Goal: Information Seeking & Learning: Learn about a topic

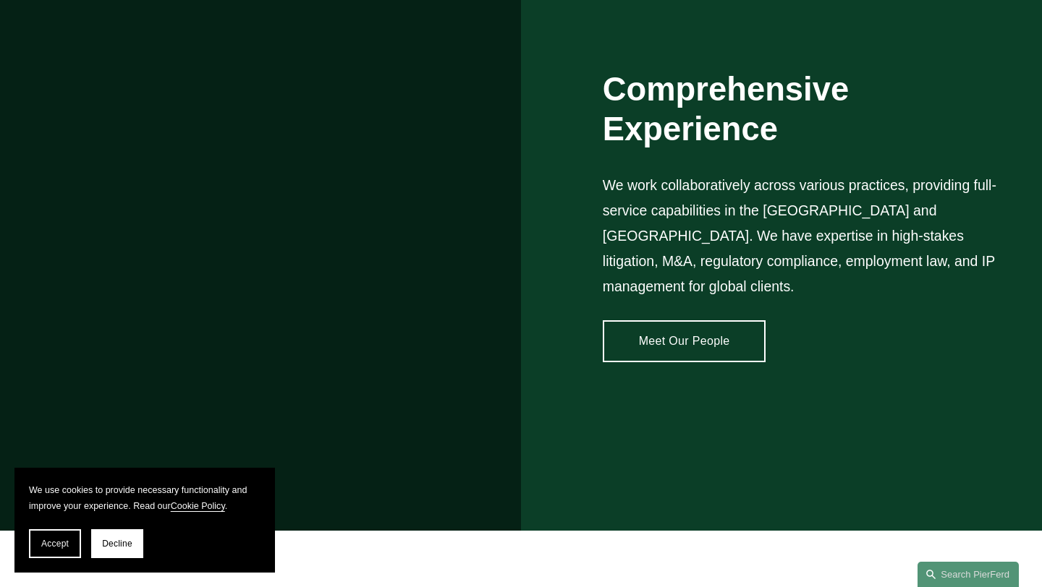
scroll to position [1151, 0]
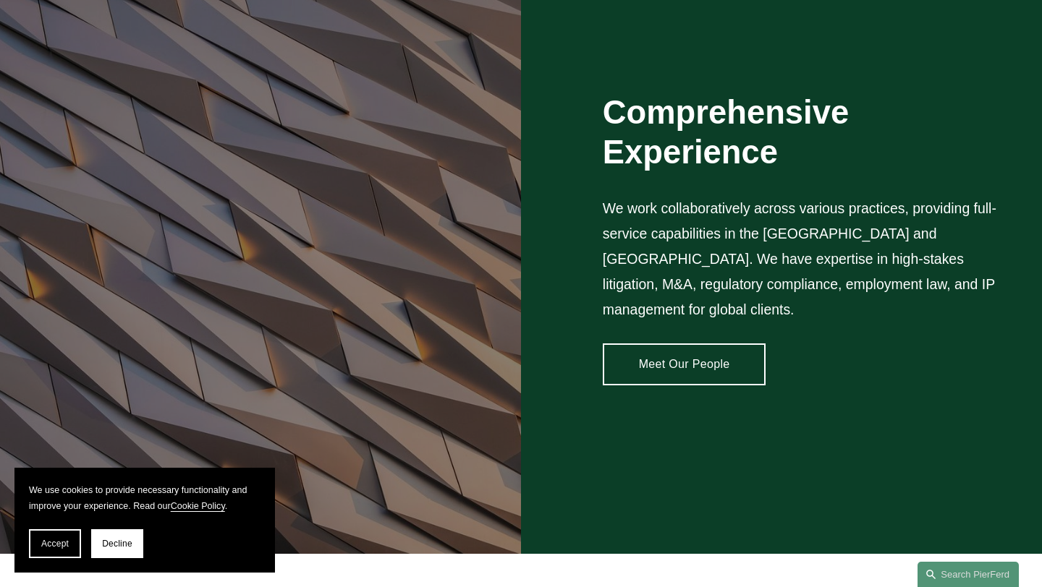
click at [692, 359] on link "Meet Our People" at bounding box center [684, 365] width 163 height 42
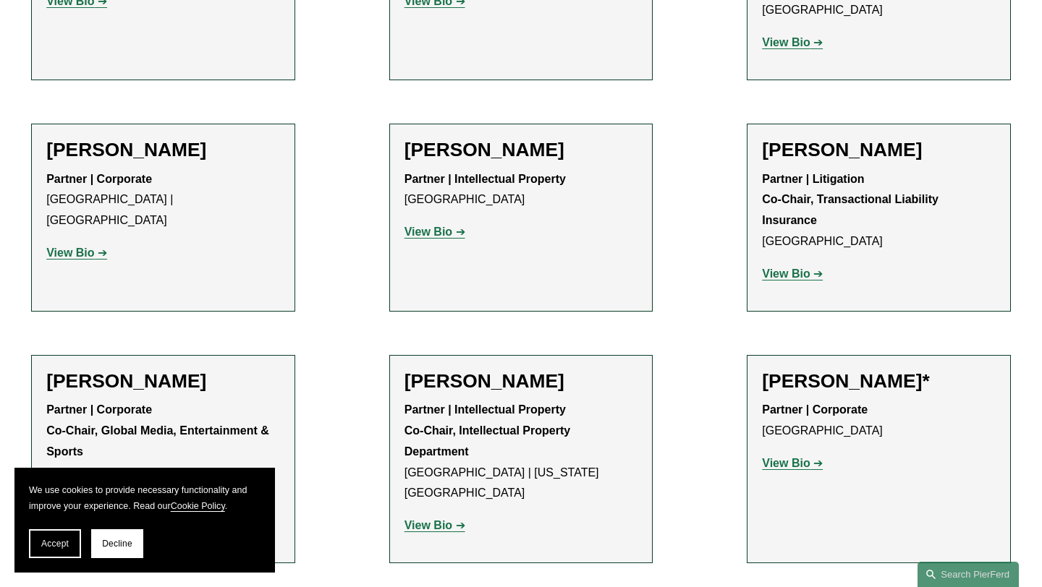
scroll to position [16264, 0]
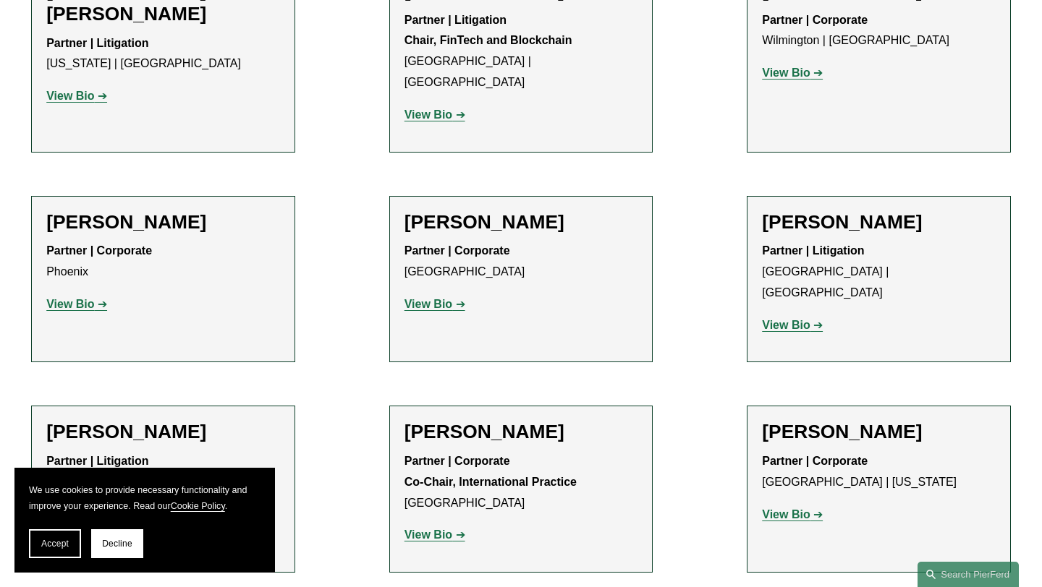
scroll to position [10173, 0]
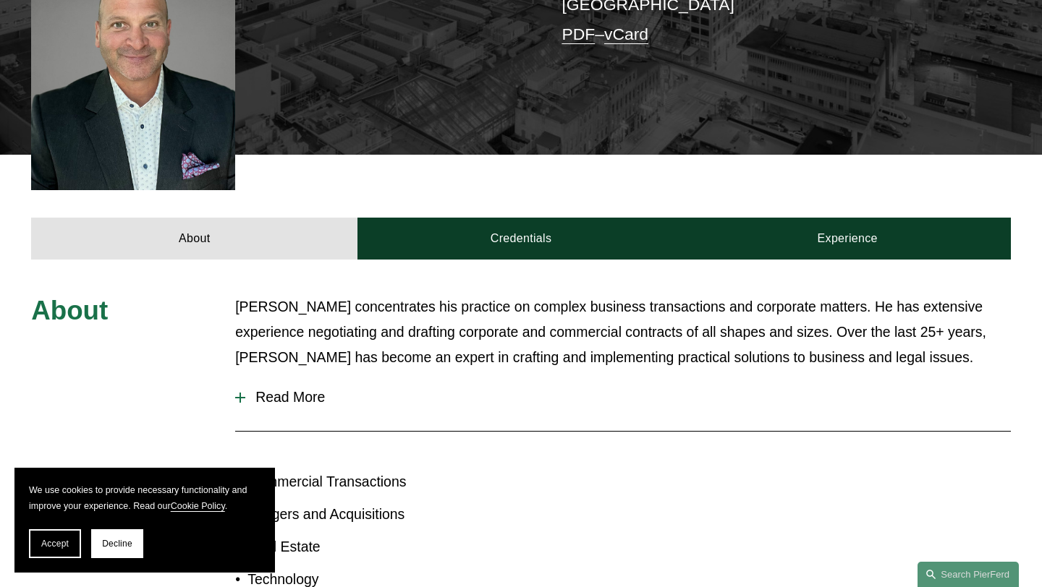
scroll to position [478, 0]
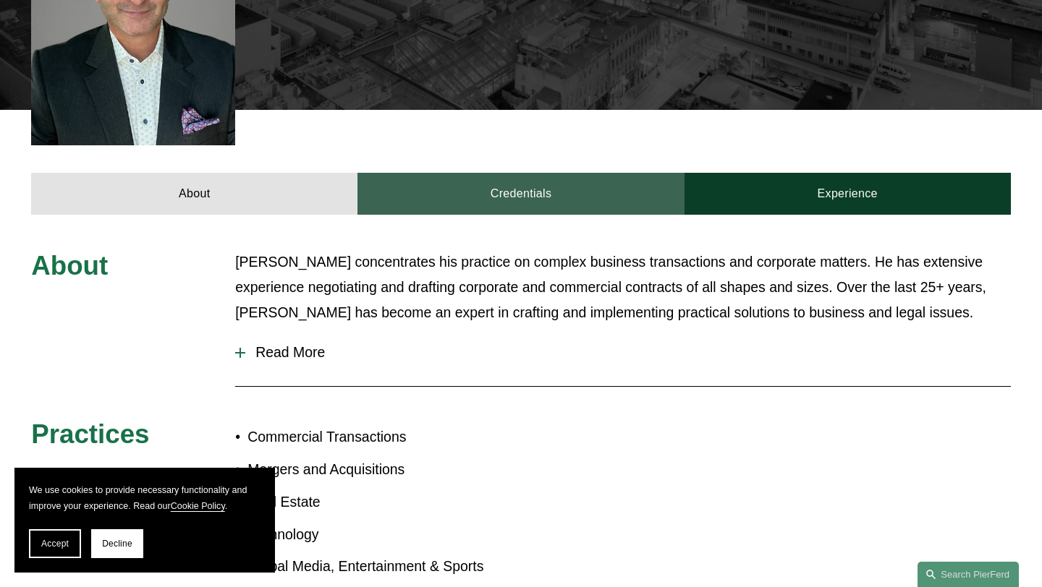
click at [534, 173] on link "Credentials" at bounding box center [520, 194] width 326 height 42
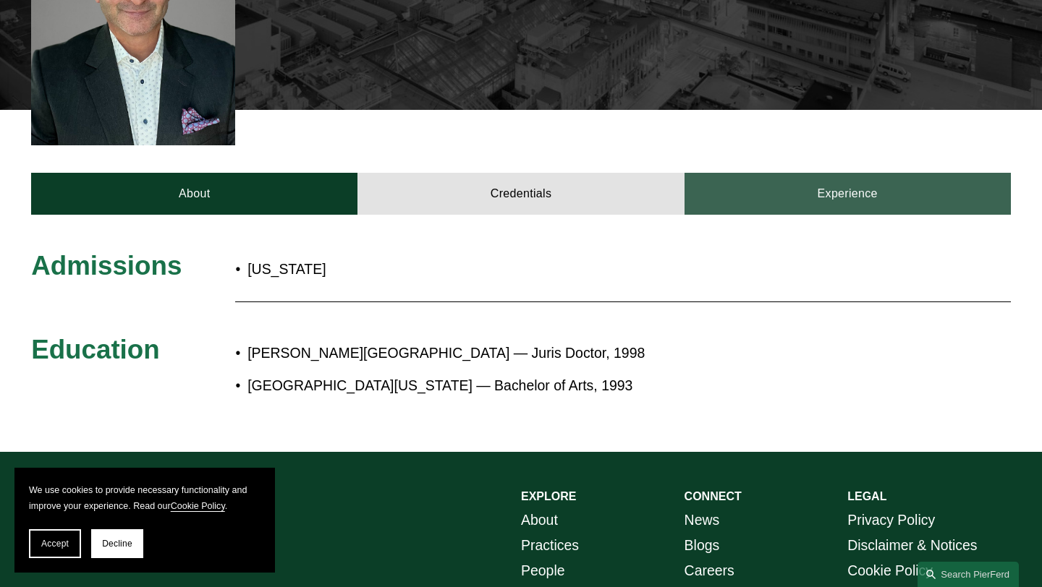
click at [809, 173] on link "Experience" at bounding box center [847, 194] width 326 height 42
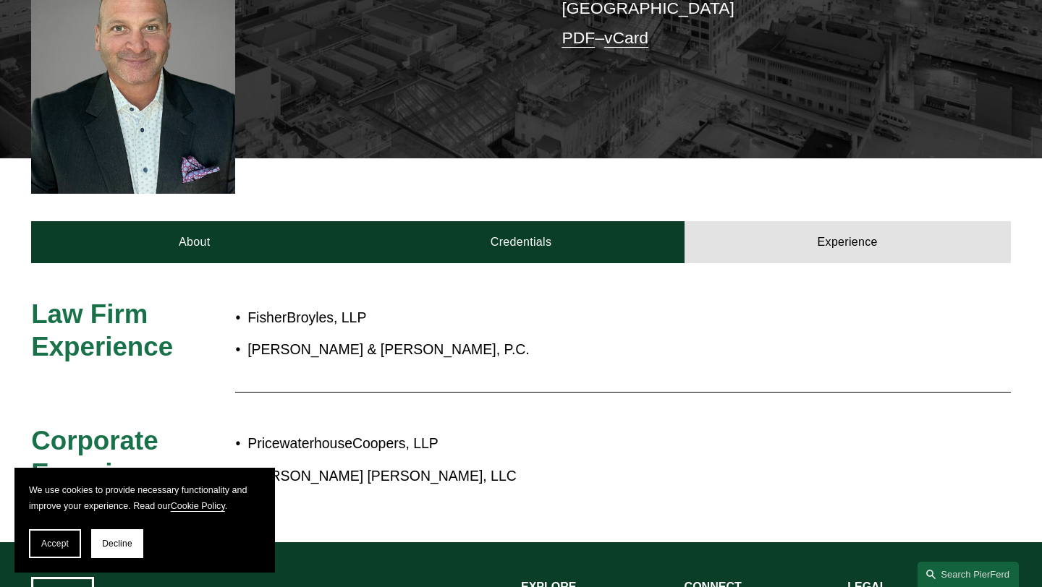
scroll to position [305, 0]
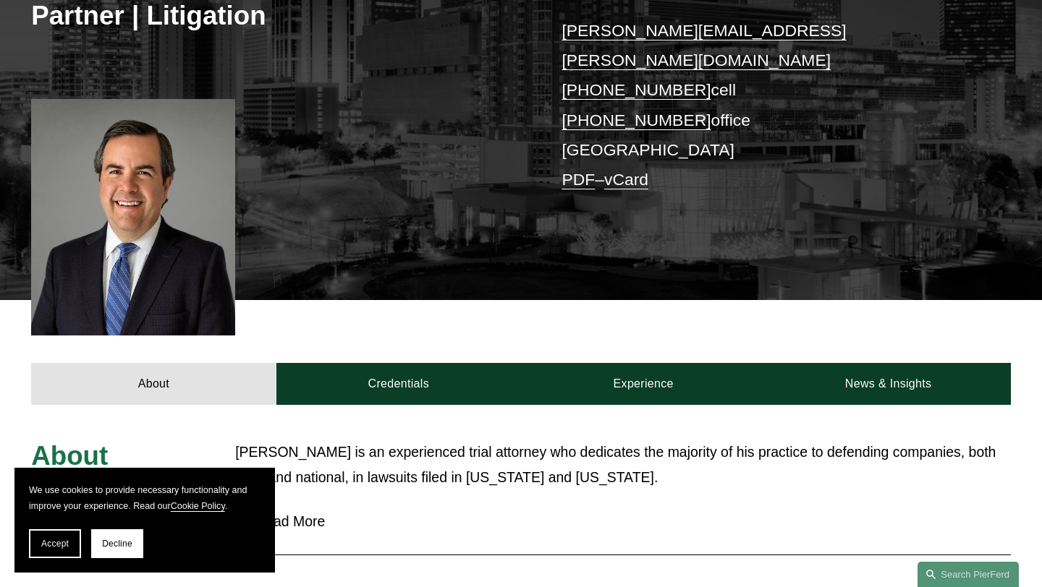
scroll to position [305, 0]
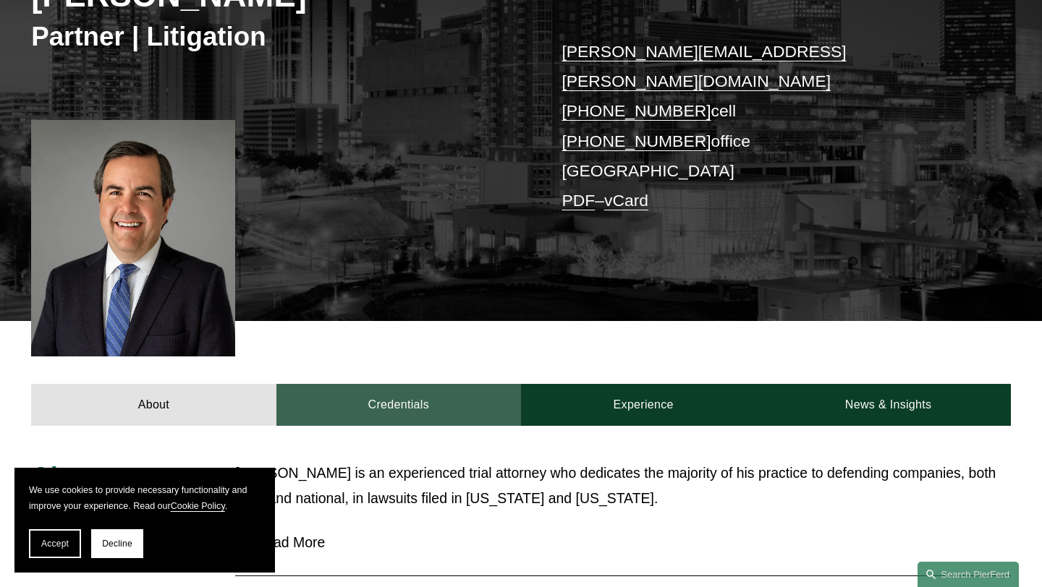
click at [386, 384] on link "Credentials" at bounding box center [398, 405] width 245 height 42
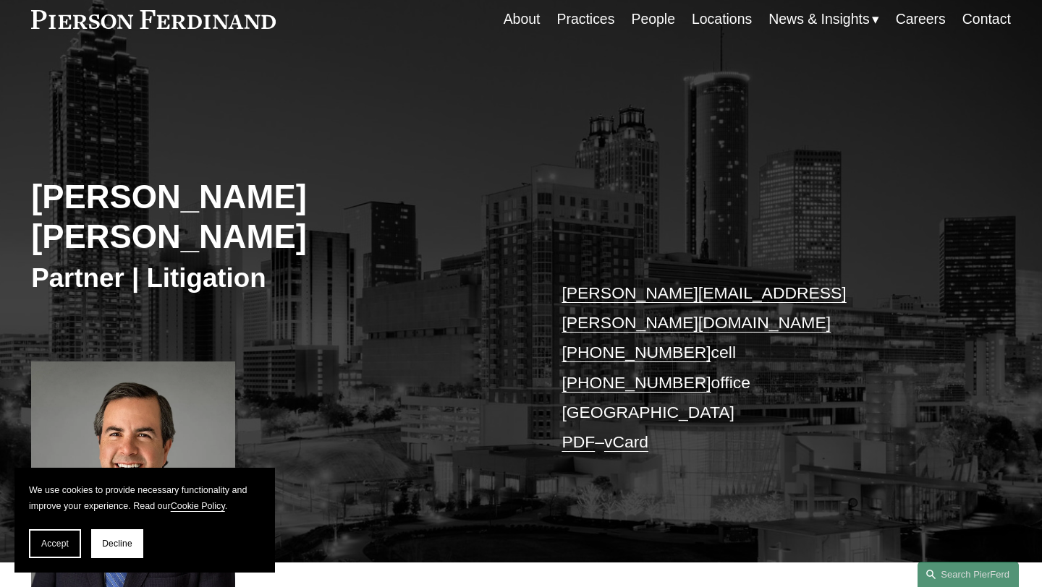
scroll to position [441, 0]
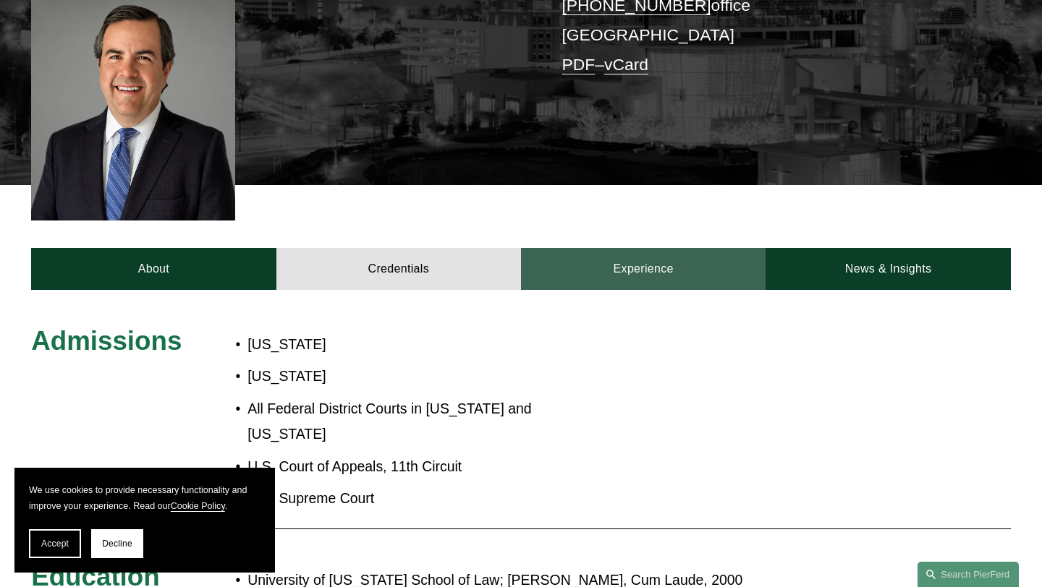
click at [668, 248] on link "Experience" at bounding box center [643, 269] width 245 height 42
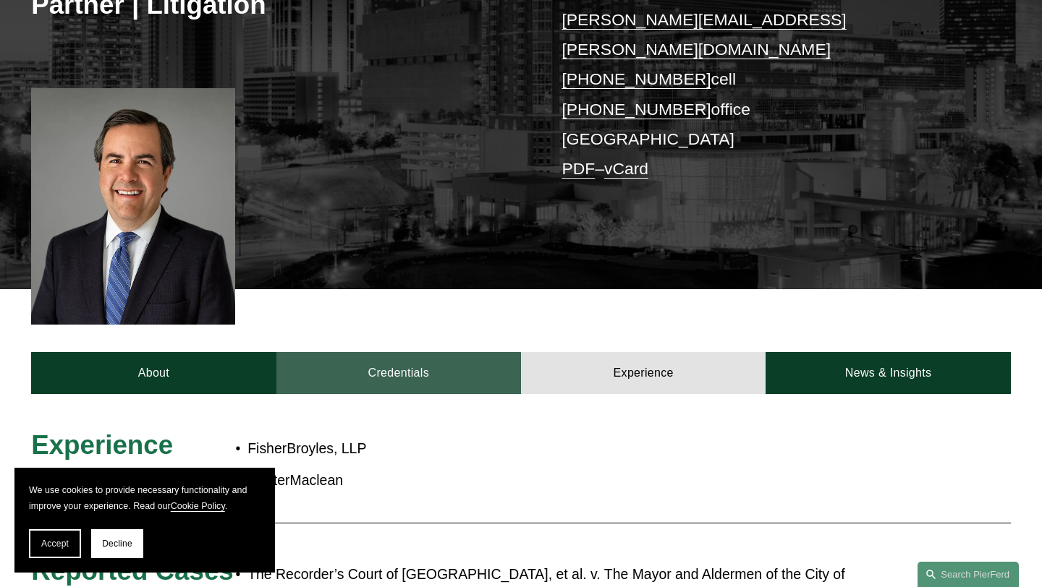
scroll to position [311, 0]
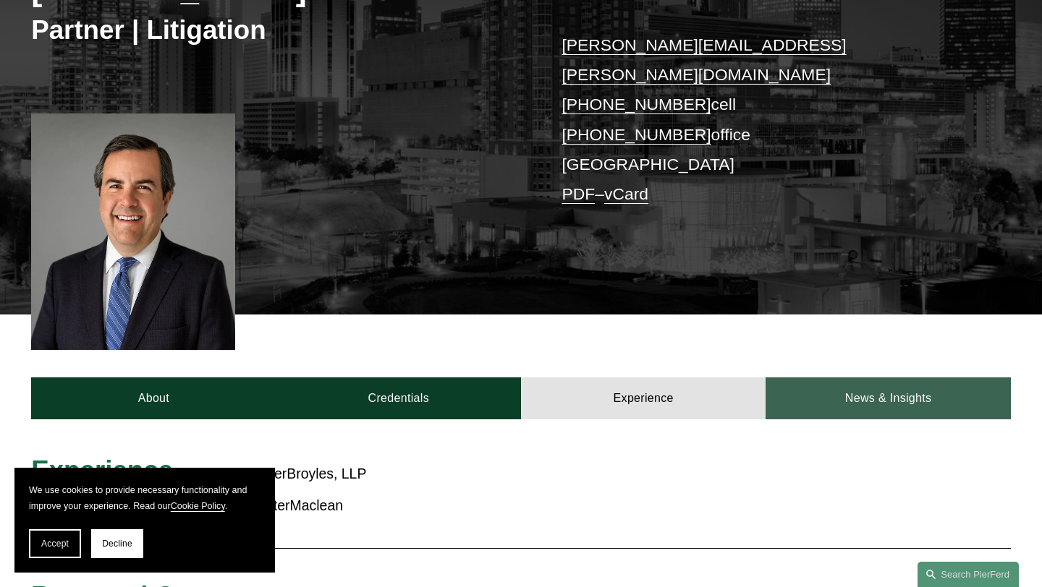
click at [847, 378] on link "News & Insights" at bounding box center [887, 399] width 245 height 42
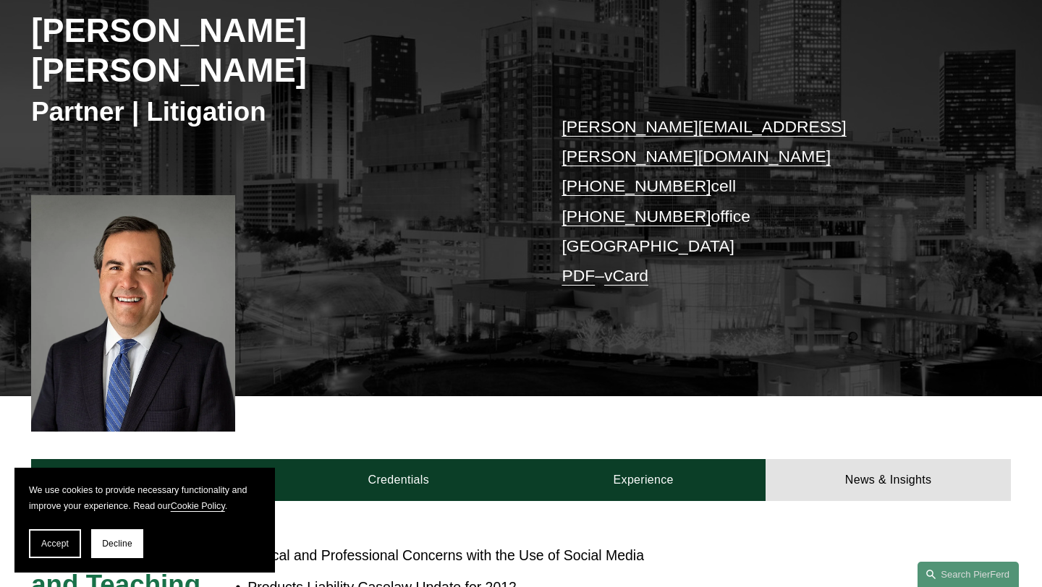
scroll to position [0, 0]
